Goal: Task Accomplishment & Management: Manage account settings

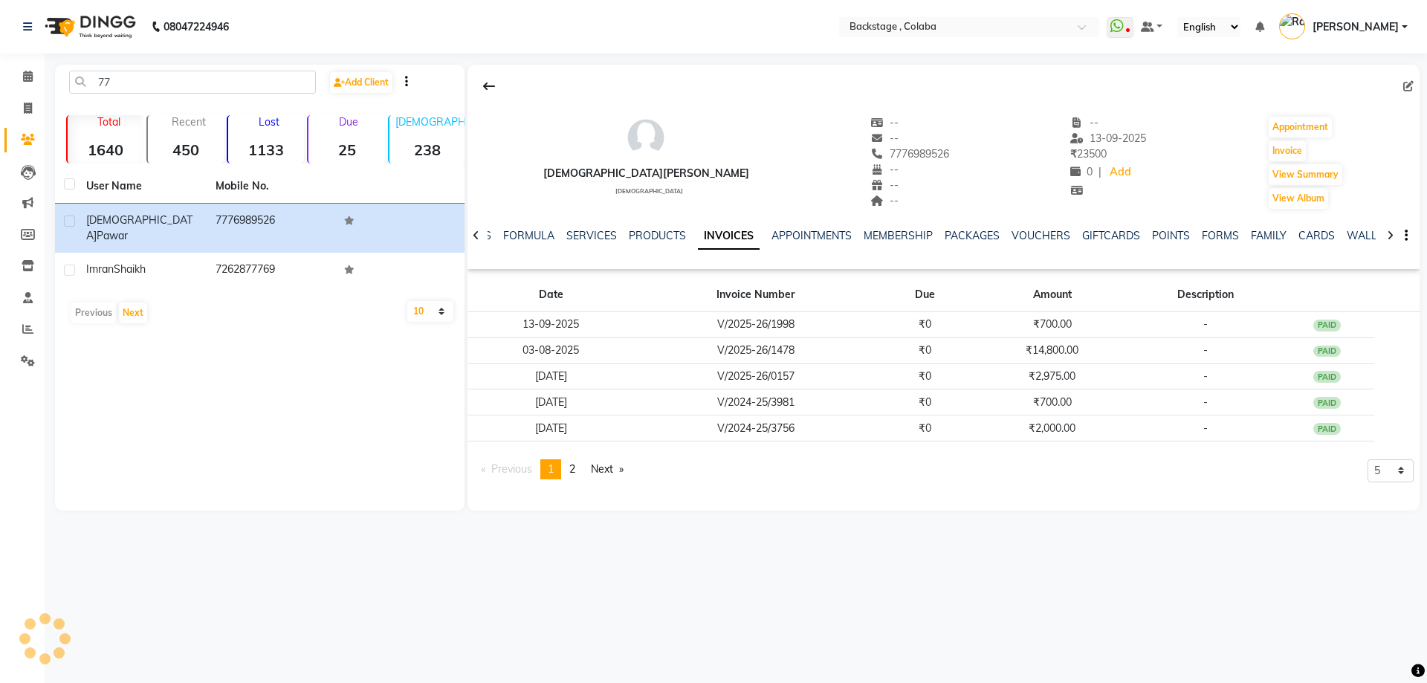
type input "7"
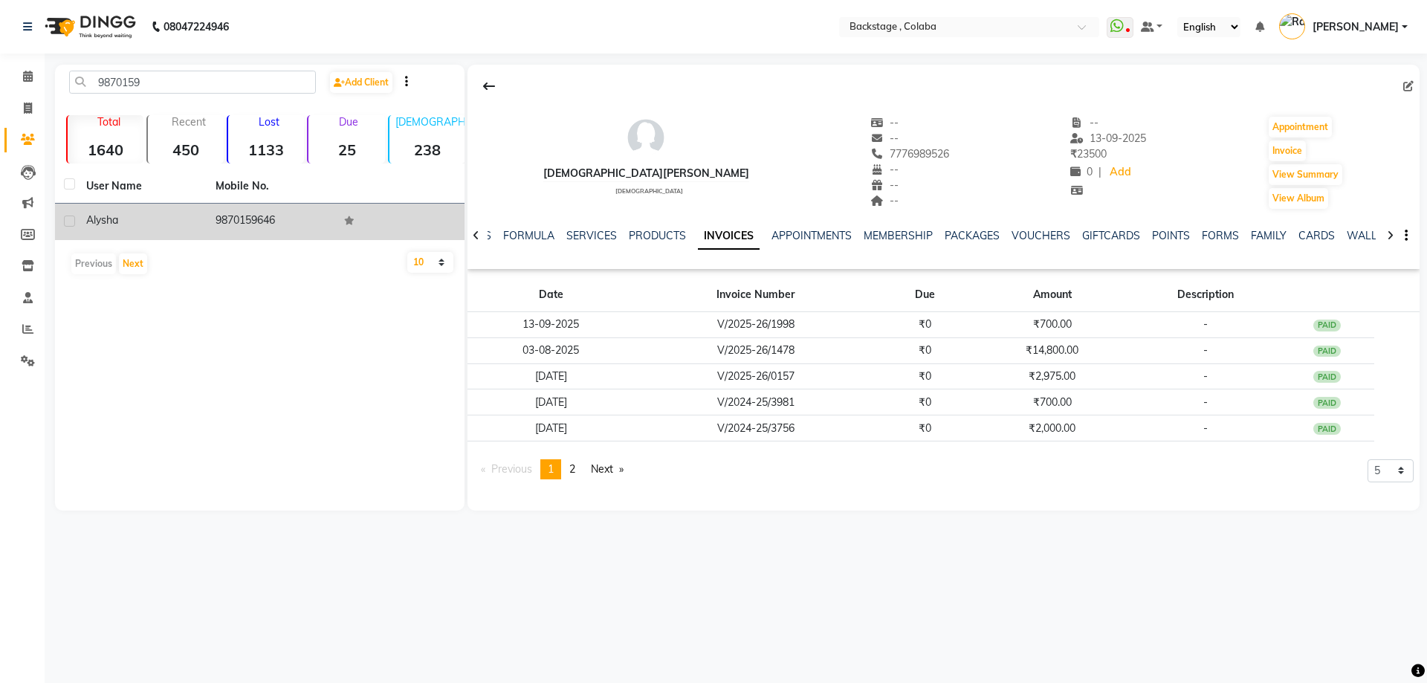
type input "9870159"
click at [250, 237] on td "9870159646" at bounding box center [271, 222] width 129 height 36
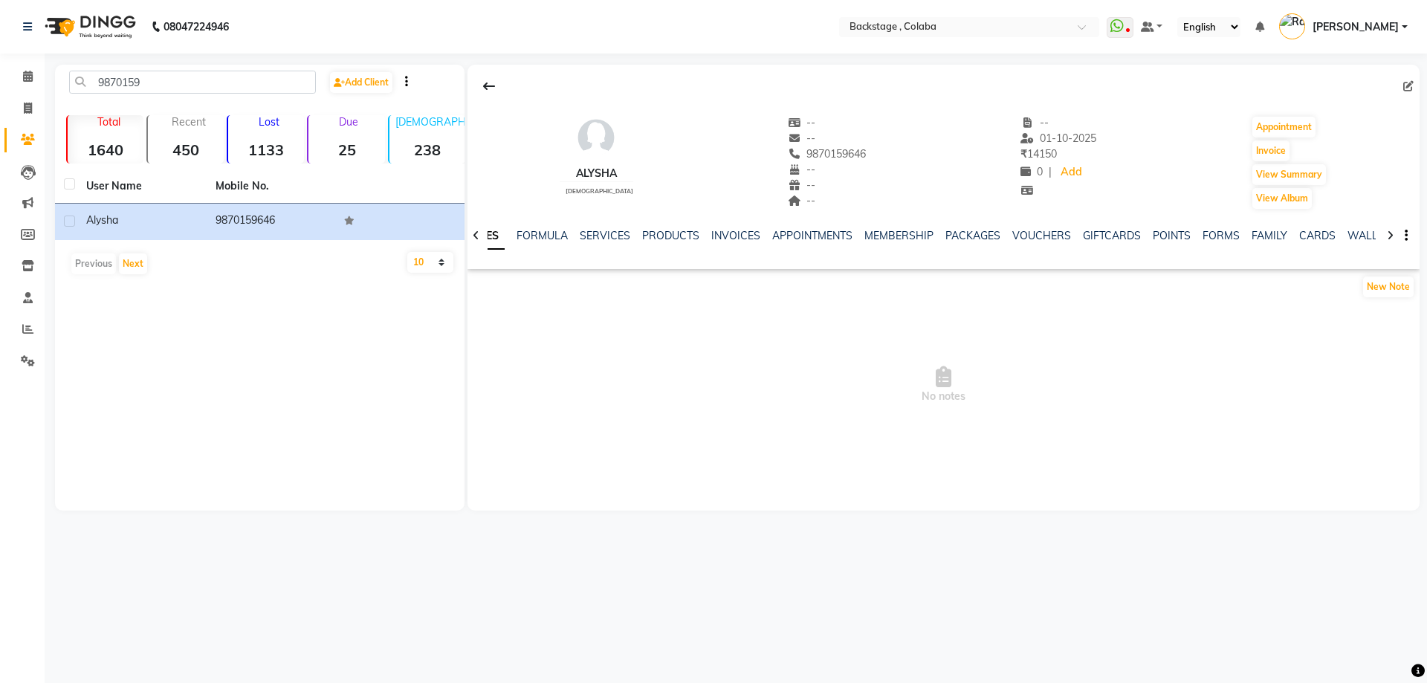
click at [601, 228] on div "SERVICES" at bounding box center [605, 236] width 51 height 16
click at [600, 226] on div "NOTES FORMULA SERVICES PRODUCTS INVOICES APPOINTMENTS MEMBERSHIP PACKAGES VOUCH…" at bounding box center [943, 235] width 952 height 51
click at [601, 227] on div "NOTES FORMULA SERVICES PRODUCTS INVOICES APPOINTMENTS MEMBERSHIP PACKAGES VOUCH…" at bounding box center [943, 235] width 952 height 51
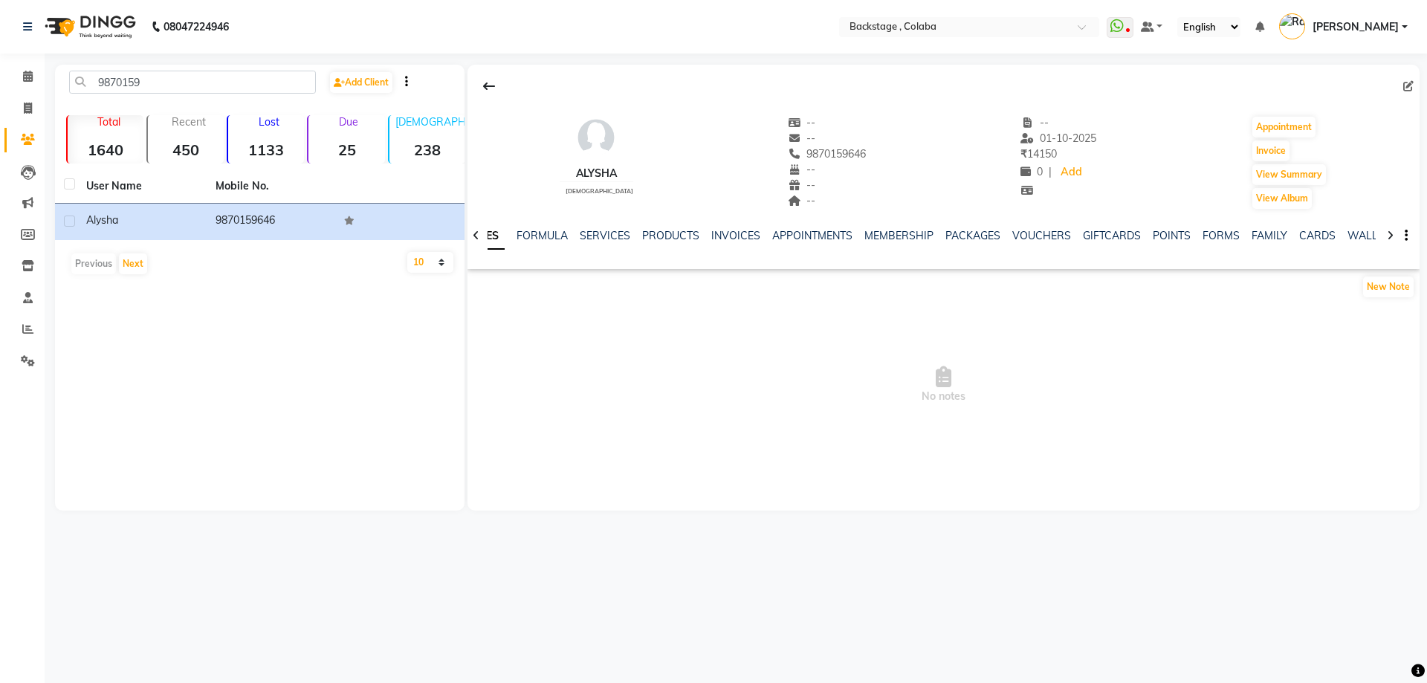
click at [600, 228] on div "SERVICES" at bounding box center [605, 236] width 51 height 16
click at [599, 232] on link "SERVICES" at bounding box center [605, 235] width 51 height 13
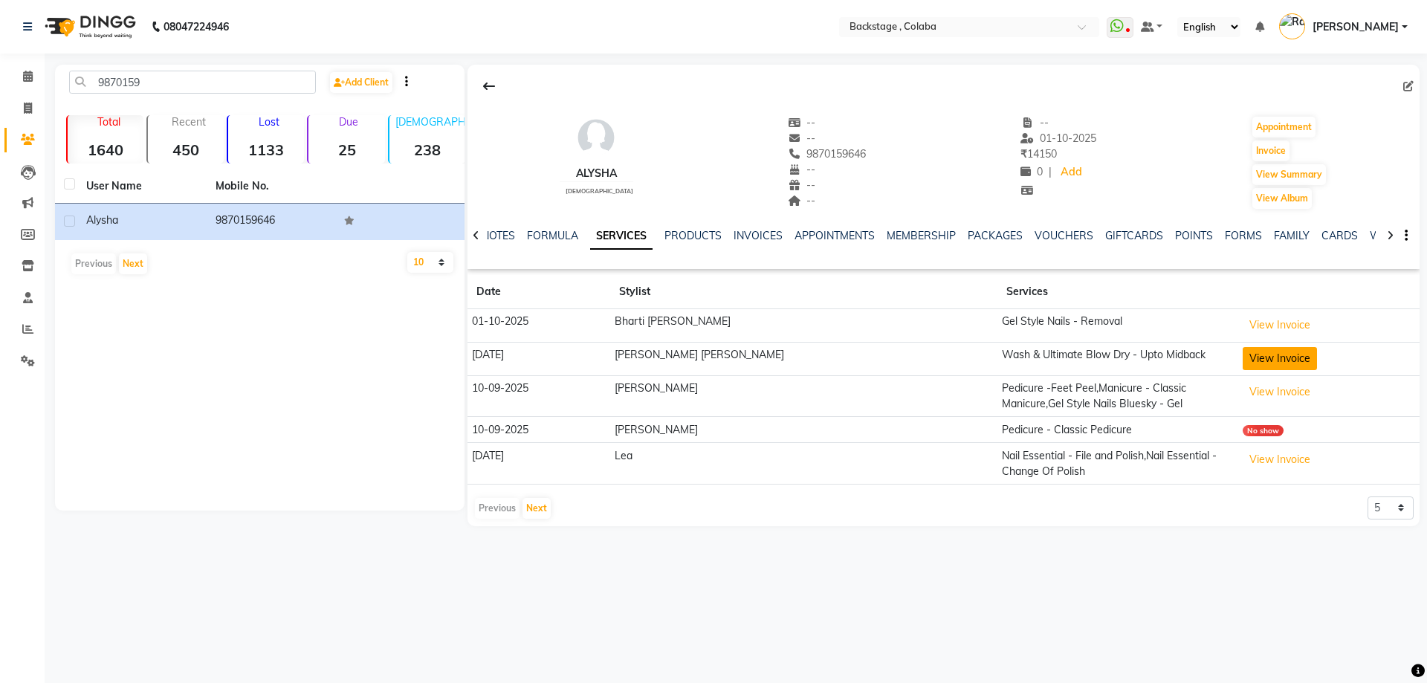
click at [1242, 354] on button "View Invoice" at bounding box center [1279, 358] width 74 height 23
